Goal: Navigation & Orientation: Find specific page/section

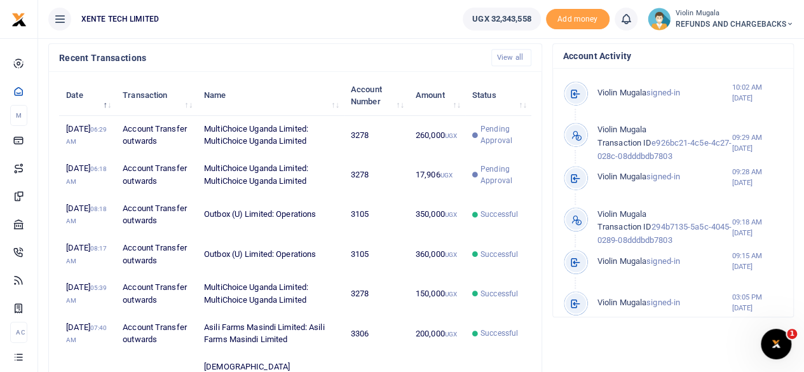
scroll to position [410, 0]
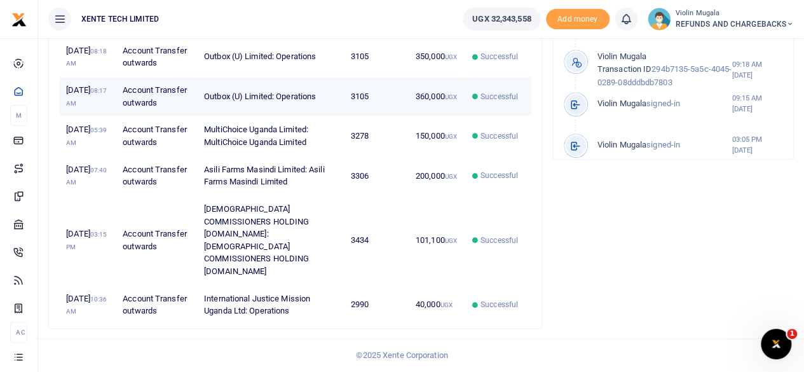
scroll to position [624, 0]
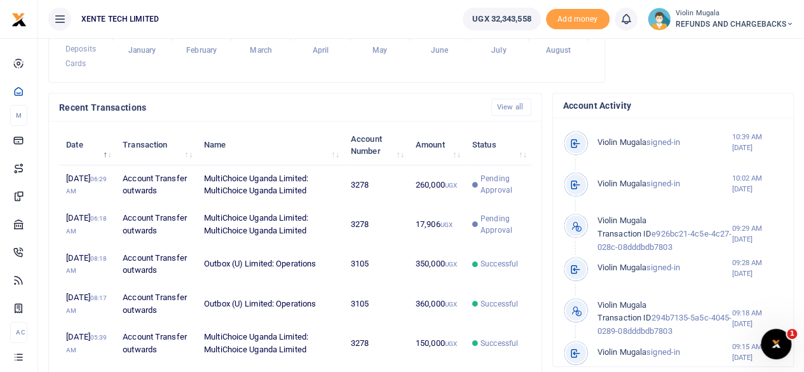
scroll to position [360, 0]
